Goal: Information Seeking & Learning: Learn about a topic

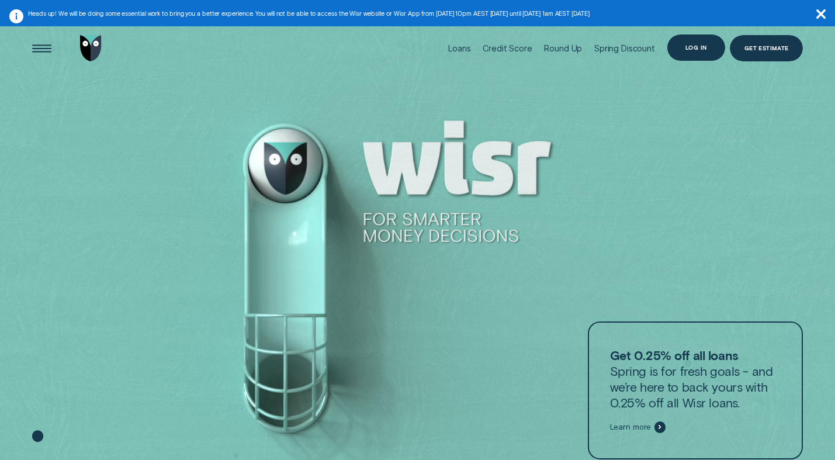
click at [694, 55] on div "Log in" at bounding box center [696, 47] width 58 height 26
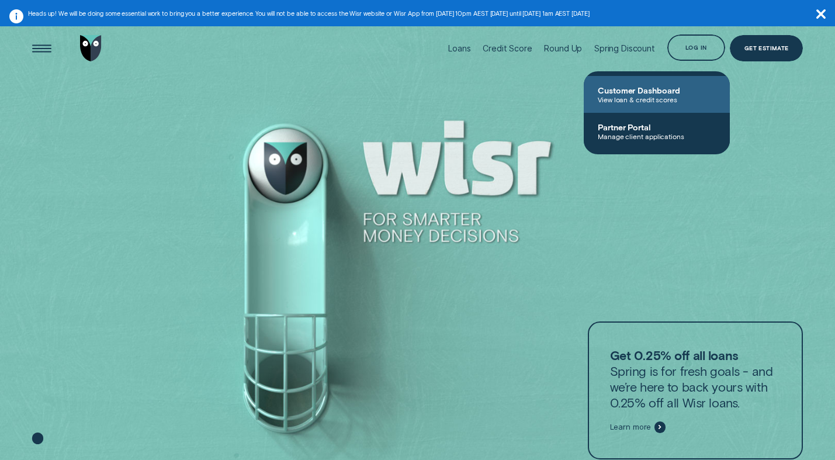
click at [673, 99] on span "View loan & credit scores" at bounding box center [657, 99] width 118 height 8
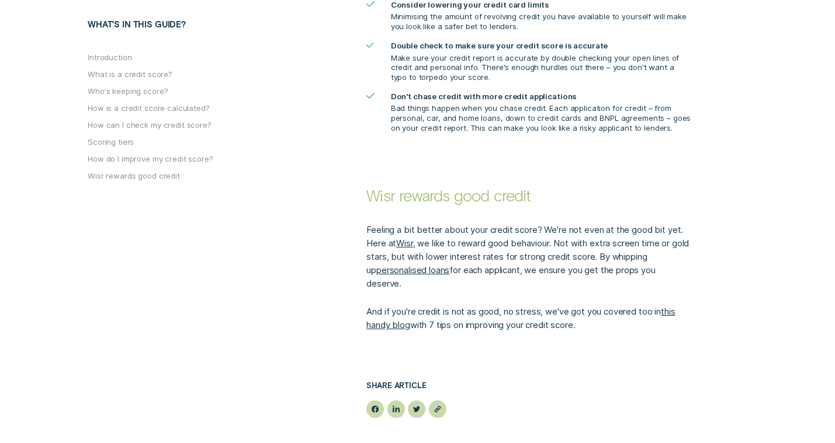
scroll to position [2480, 0]
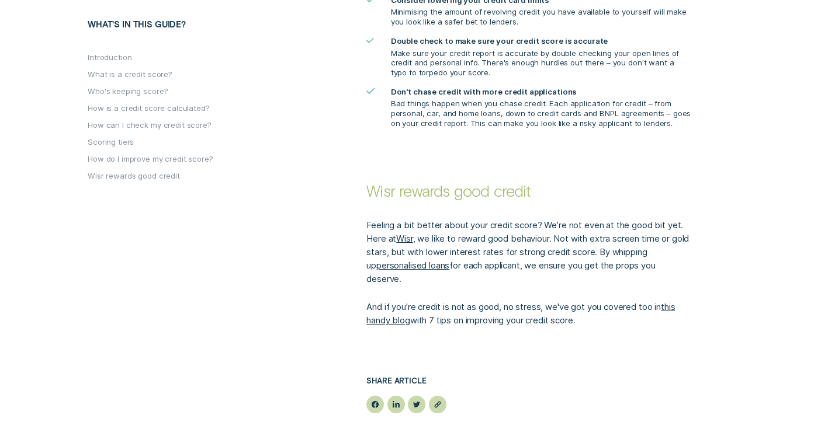
click at [473, 252] on p "Feeling a bit better about your credit score? We’re not even at the good bit ye…" at bounding box center [528, 253] width 325 height 68
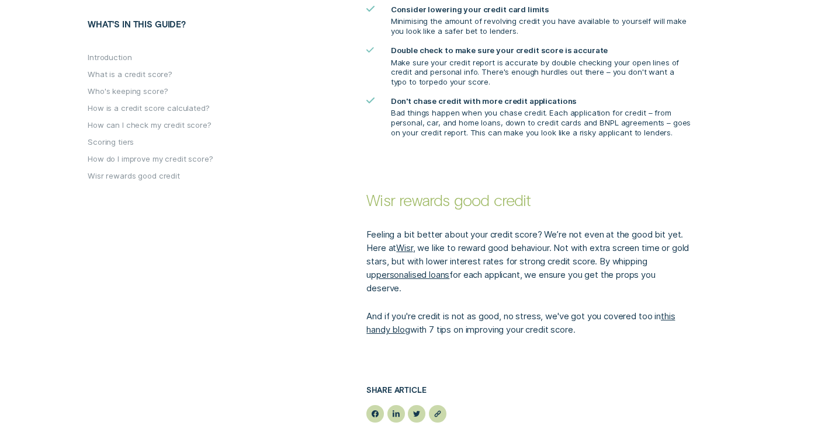
scroll to position [2468, 0]
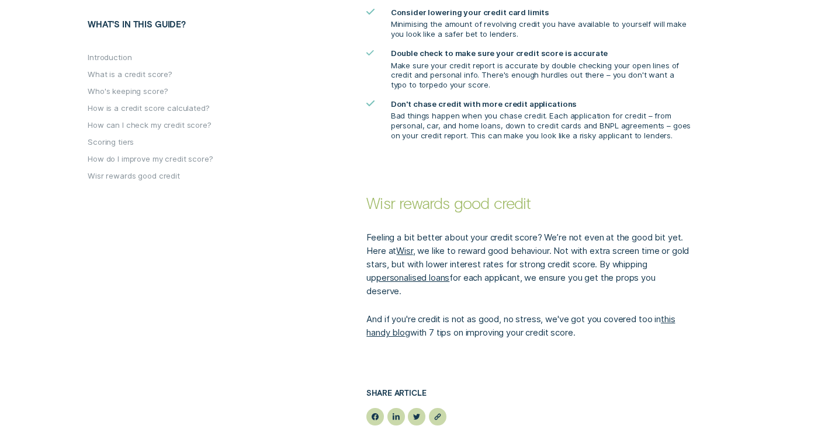
click at [405, 314] on link "this handy blog" at bounding box center [520, 326] width 309 height 24
